Goal: Transaction & Acquisition: Purchase product/service

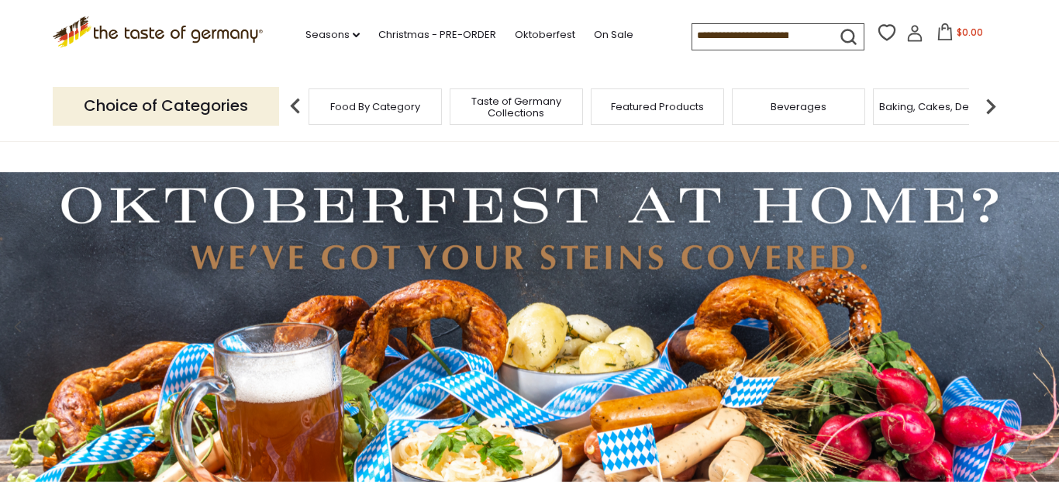
click at [692, 33] on input at bounding box center [757, 35] width 131 height 22
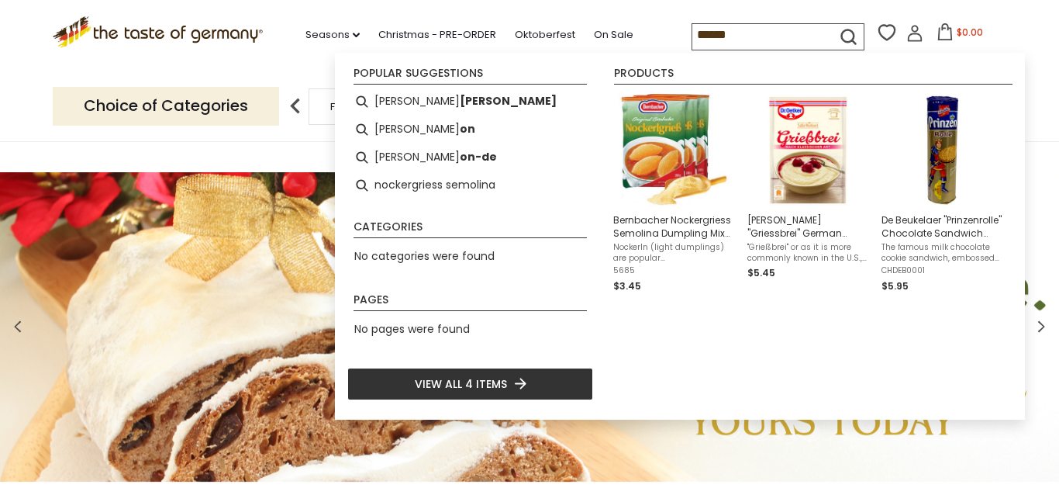
type input "******"
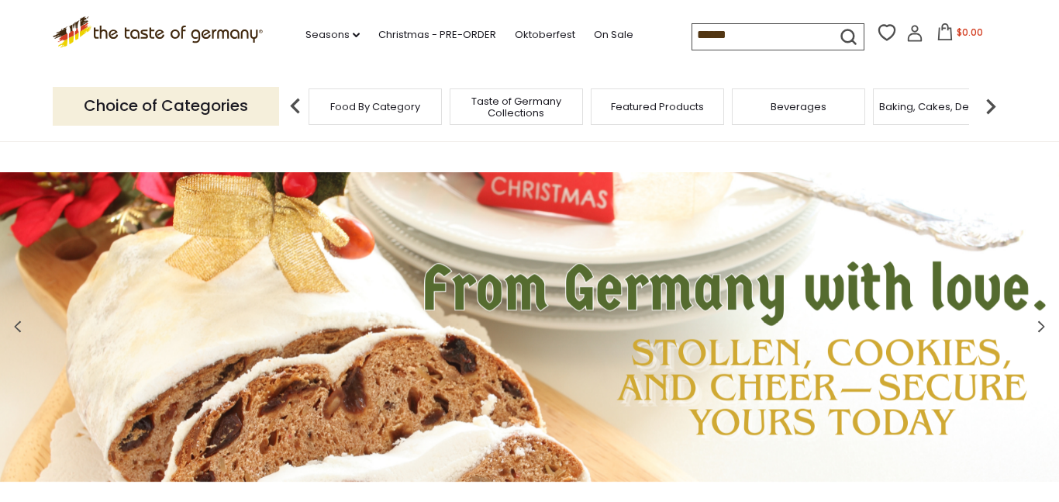
click at [838, 33] on icon "submit" at bounding box center [848, 36] width 21 height 21
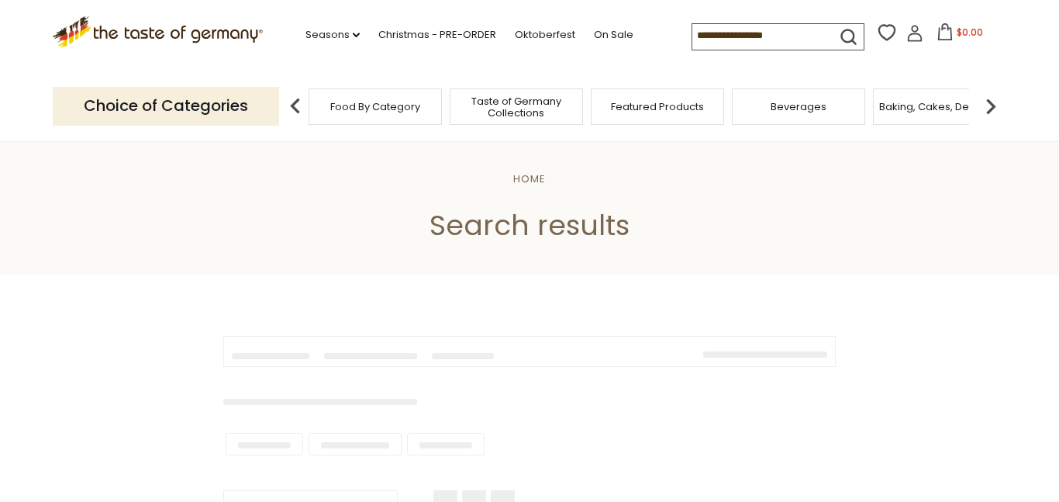
type input "******"
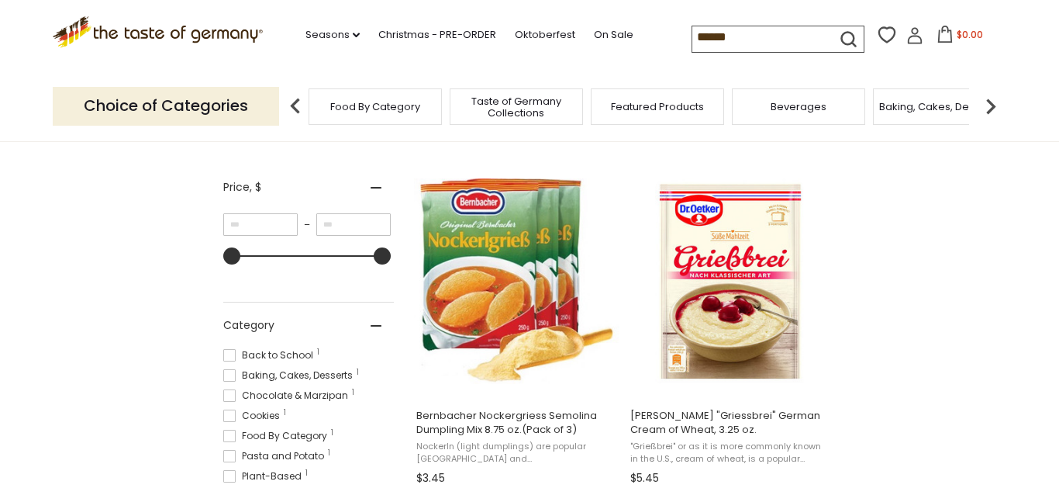
scroll to position [257, 0]
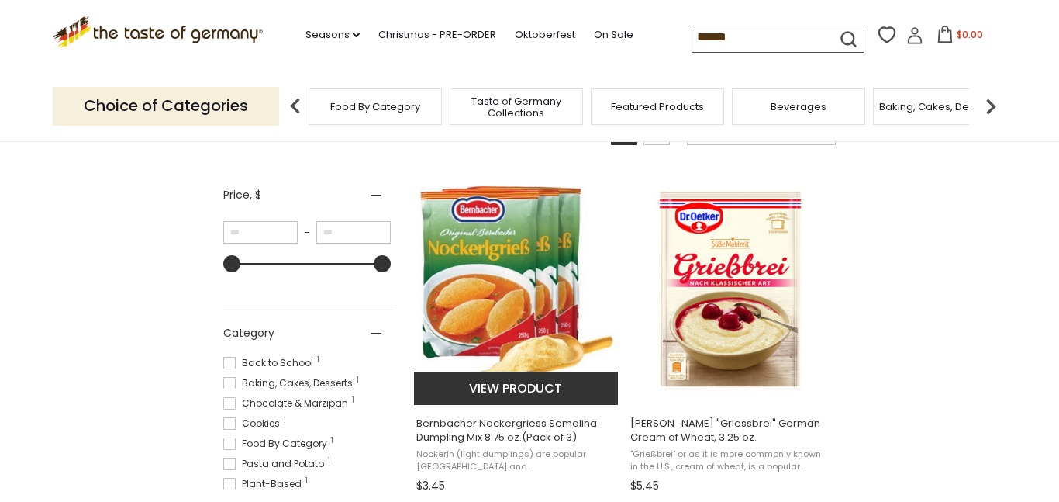
click at [546, 466] on span "Nockerln (light dumplings) are popular Austria and Southern Germany, Made with …" at bounding box center [516, 460] width 201 height 24
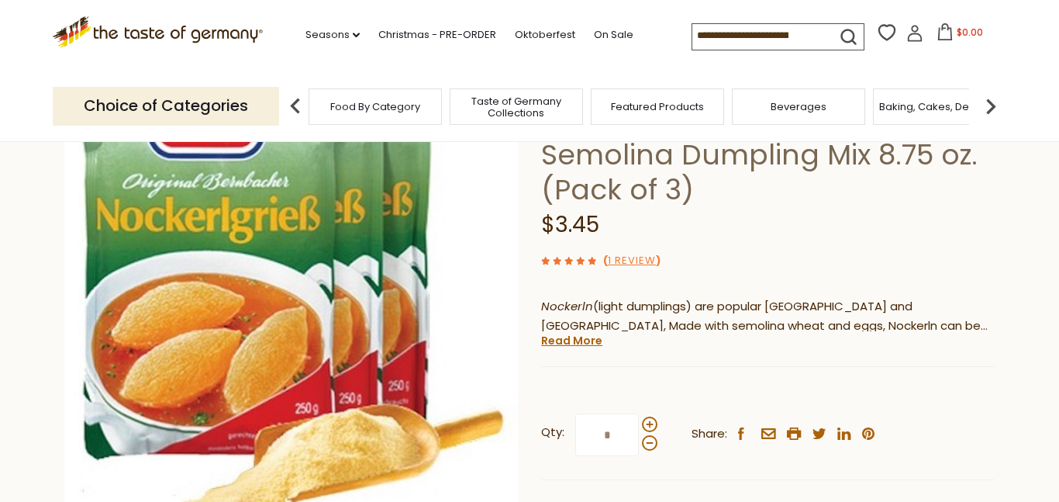
scroll to position [157, 0]
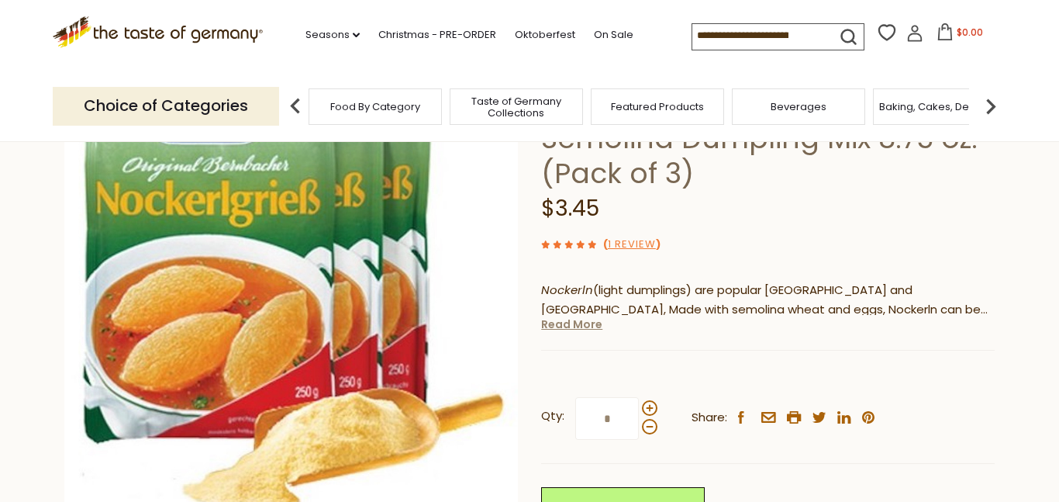
click at [556, 327] on link "Read More" at bounding box center [571, 324] width 61 height 16
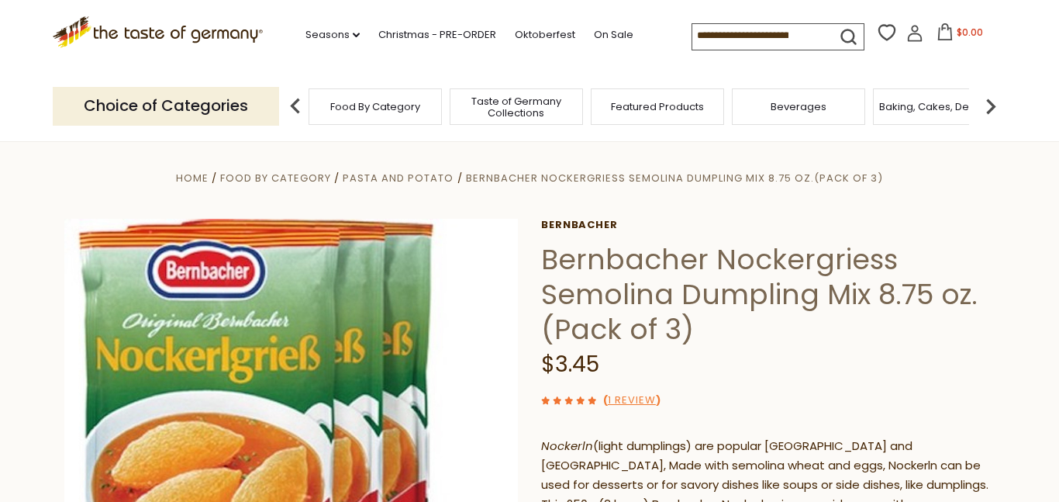
scroll to position [0, 0]
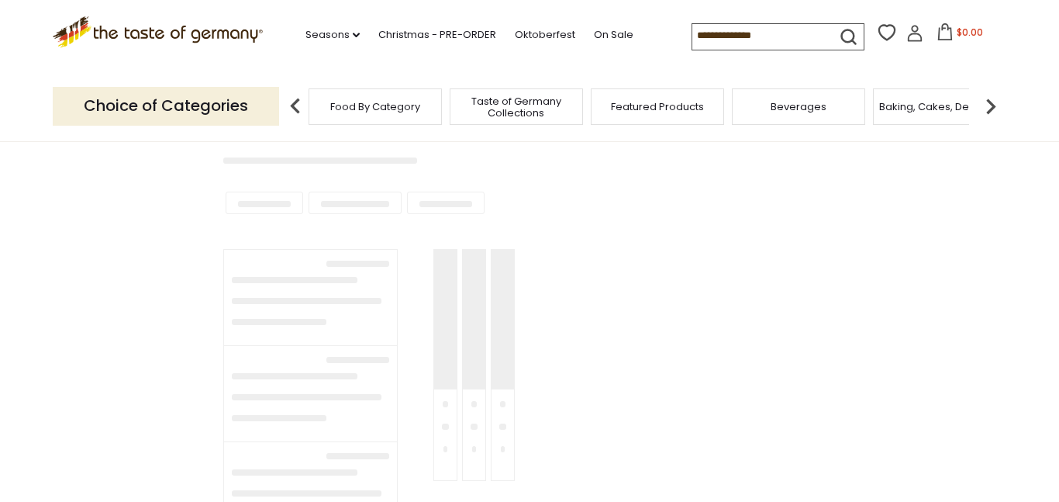
scroll to position [241, 0]
type input "******"
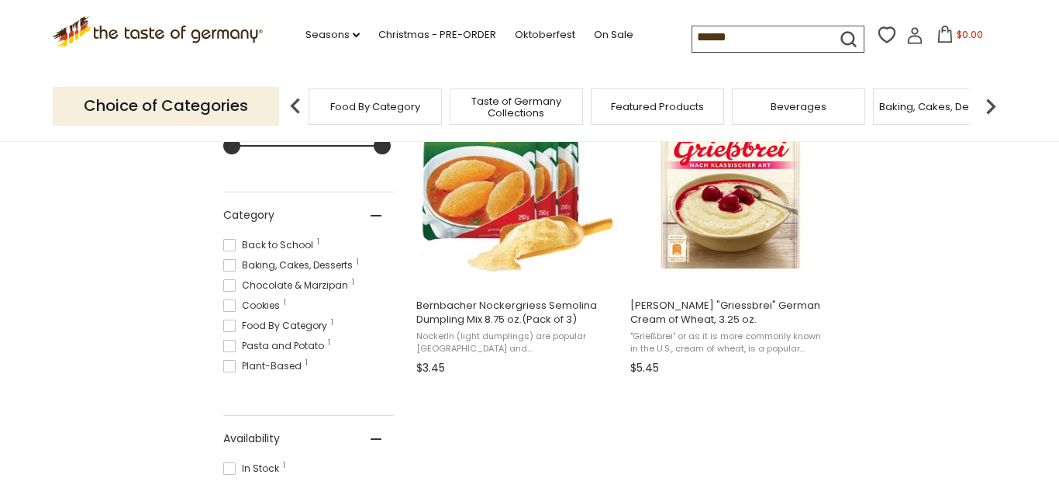
scroll to position [376, 0]
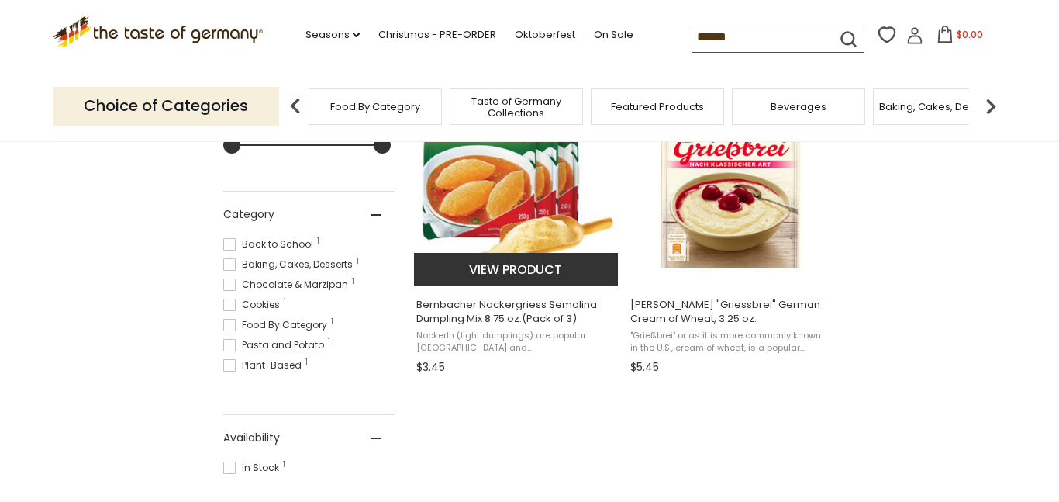
click at [505, 268] on button "View product" at bounding box center [516, 269] width 204 height 33
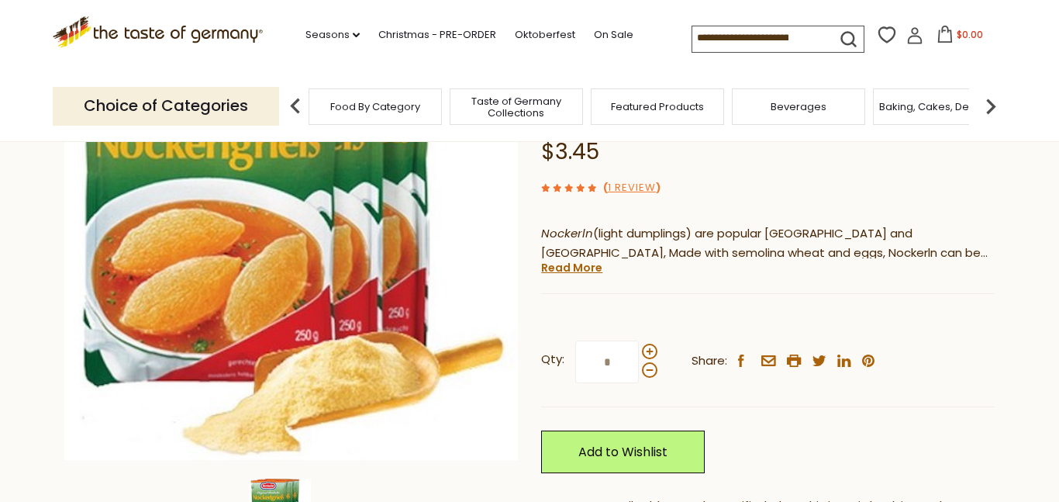
scroll to position [225, 0]
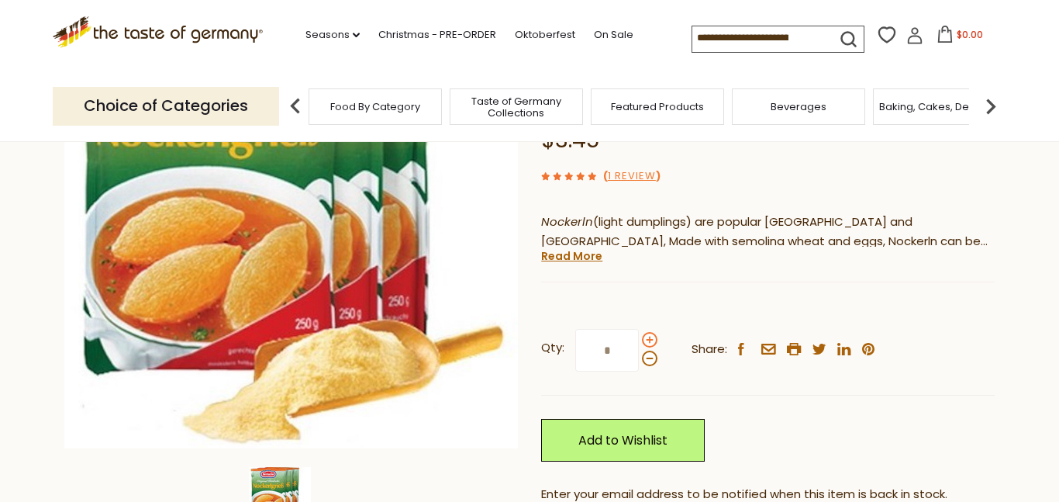
click at [647, 336] on span at bounding box center [650, 340] width 16 height 16
click at [639, 336] on input "*" at bounding box center [607, 350] width 64 height 43
click at [646, 356] on span at bounding box center [650, 358] width 16 height 16
click at [639, 356] on input "*" at bounding box center [607, 350] width 64 height 43
click at [649, 339] on span at bounding box center [650, 340] width 16 height 16
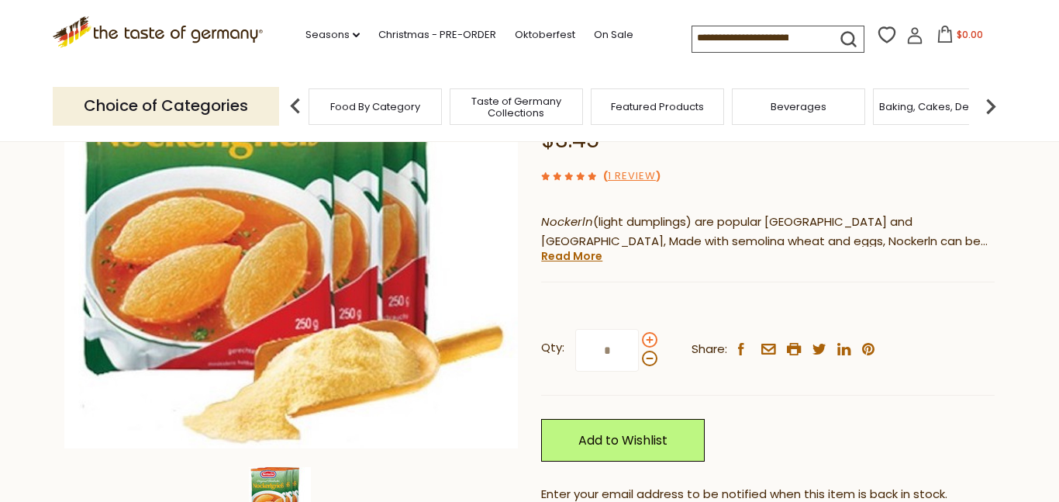
click at [639, 339] on input "*" at bounding box center [607, 350] width 64 height 43
click at [650, 355] on span at bounding box center [650, 358] width 16 height 16
click at [639, 355] on input "*" at bounding box center [607, 350] width 64 height 43
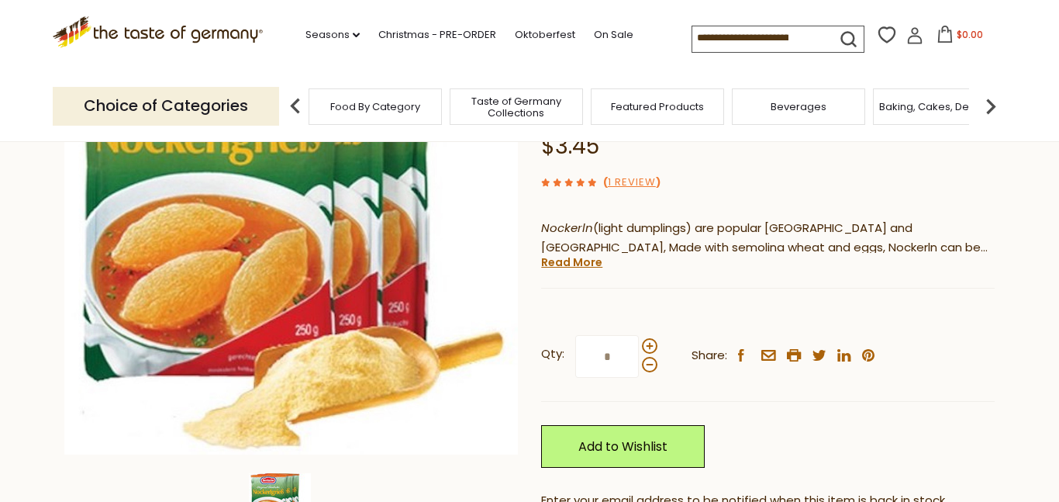
scroll to position [229, 0]
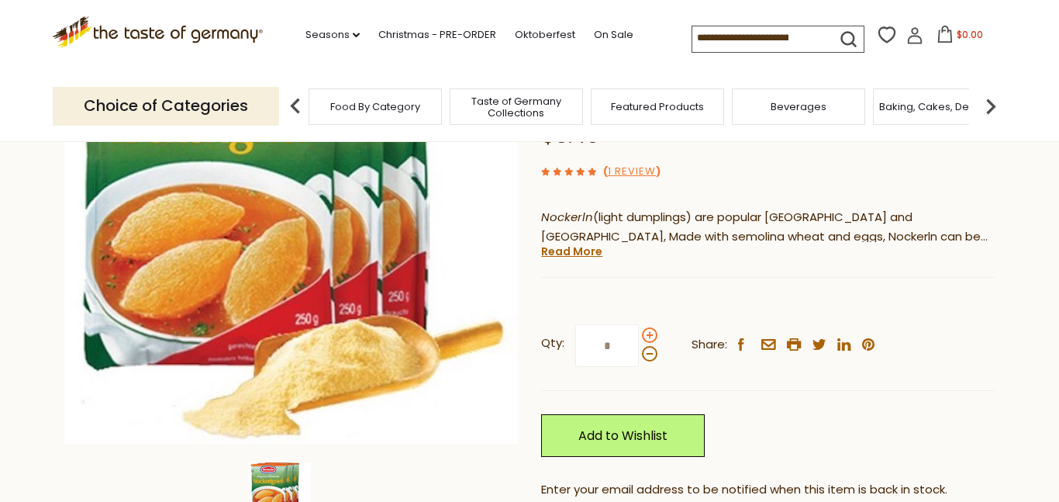
click at [654, 336] on span at bounding box center [650, 335] width 16 height 16
click at [639, 336] on input "*" at bounding box center [607, 345] width 64 height 43
type input "*"
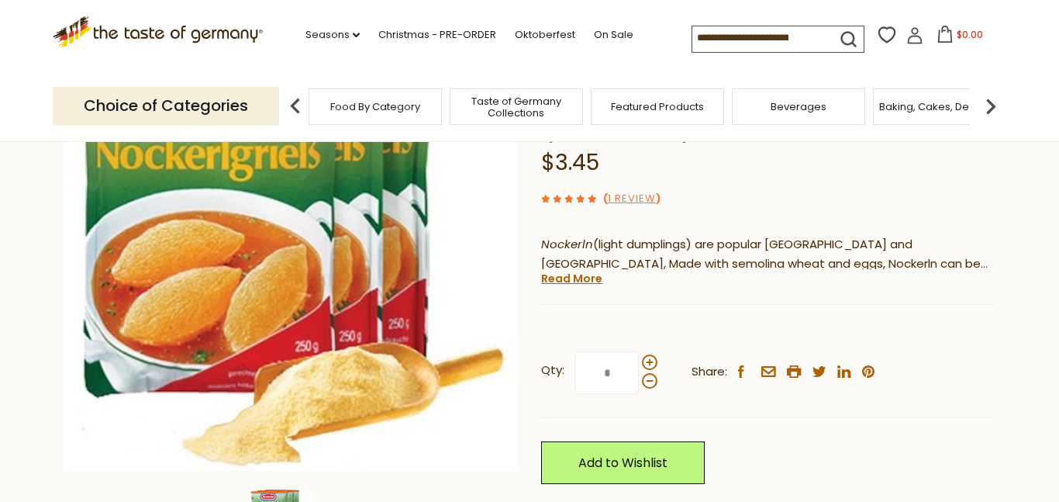
scroll to position [0, 0]
